Goal: Understand process/instructions

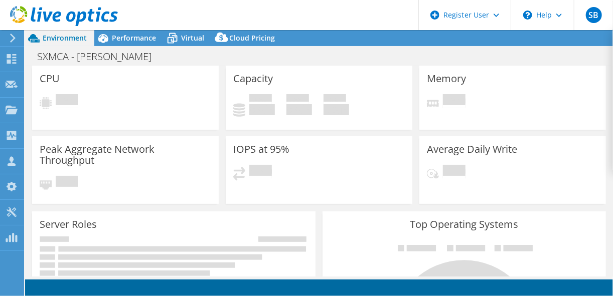
select select "[GEOGRAPHIC_DATA]"
select select "USD"
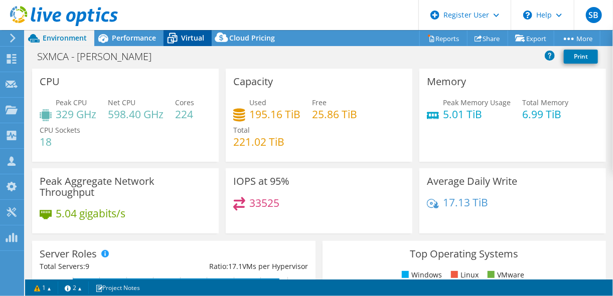
click at [190, 35] on span "Virtual" at bounding box center [192, 38] width 23 height 10
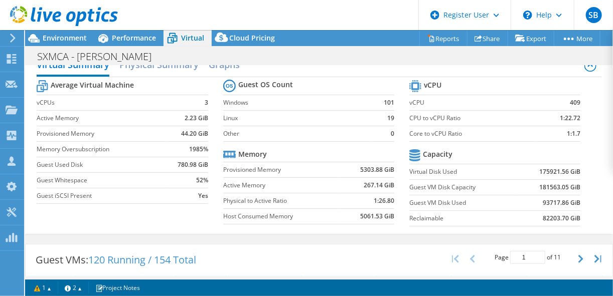
scroll to position [17, 0]
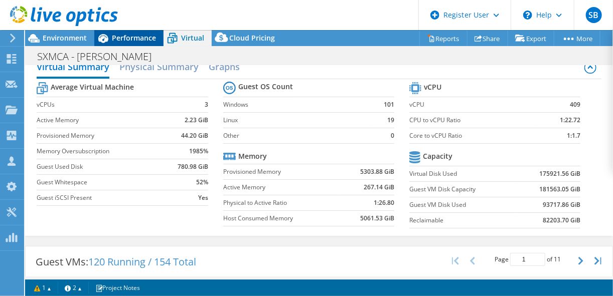
click at [132, 43] on div "Performance" at bounding box center [128, 38] width 69 height 16
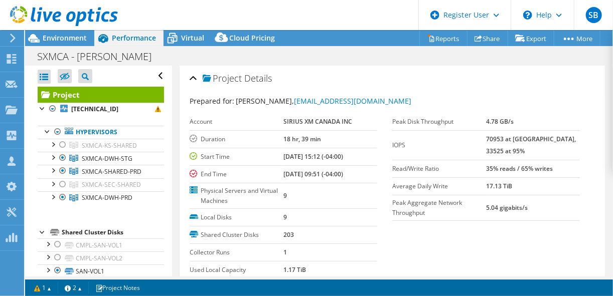
scroll to position [0, 0]
click at [185, 37] on span "Virtual" at bounding box center [192, 38] width 23 height 10
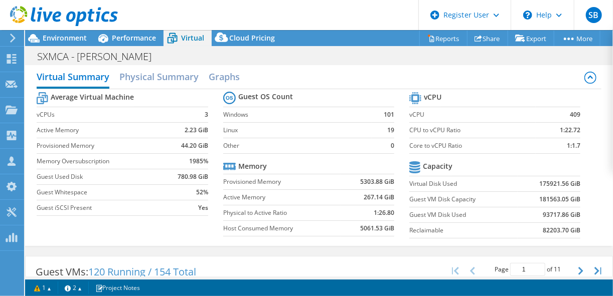
scroll to position [3, 0]
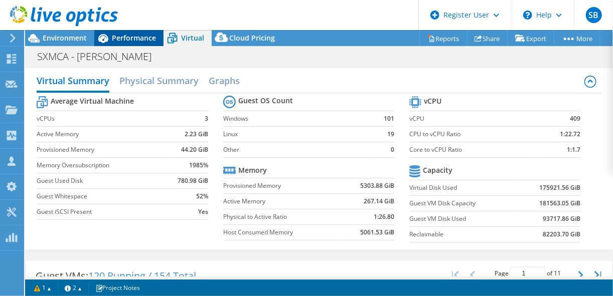
click at [153, 40] on span "Performance" at bounding box center [134, 38] width 44 height 10
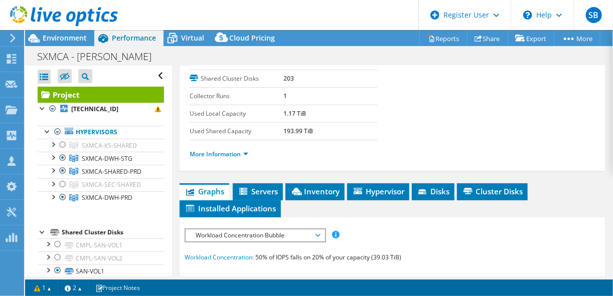
scroll to position [159, 0]
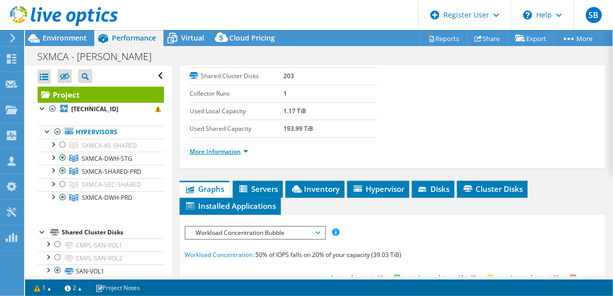
click at [247, 147] on link "More Information" at bounding box center [218, 151] width 59 height 9
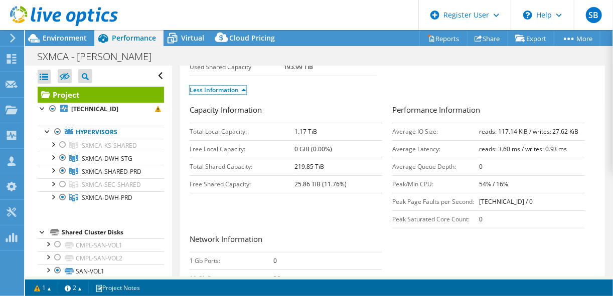
scroll to position [250, 0]
